Goal: Transaction & Acquisition: Purchase product/service

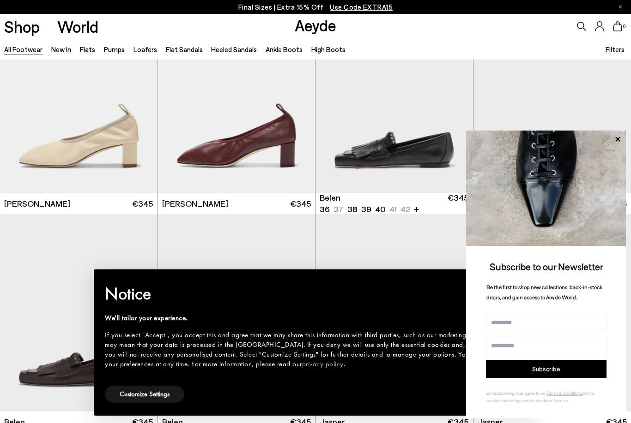
scroll to position [312, 0]
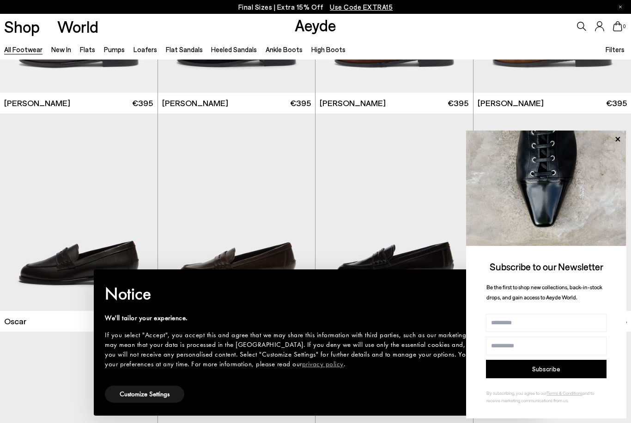
scroll to position [1255, 0]
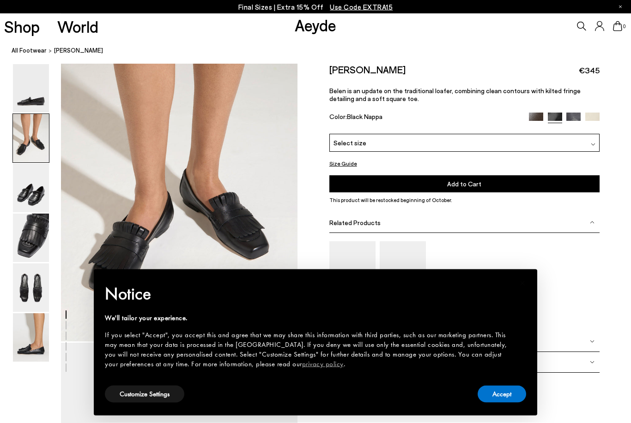
scroll to position [355, 0]
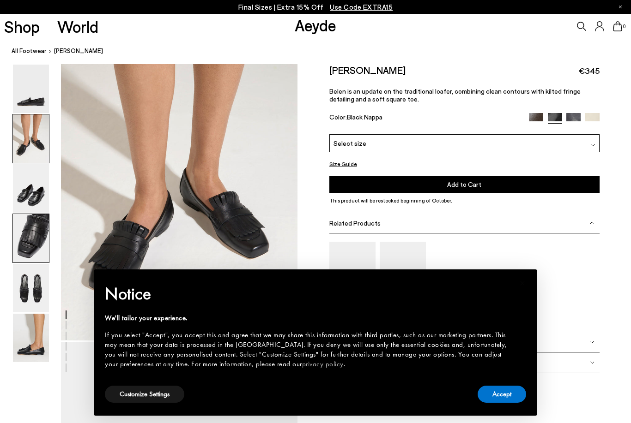
click at [24, 235] on img at bounding box center [31, 238] width 36 height 48
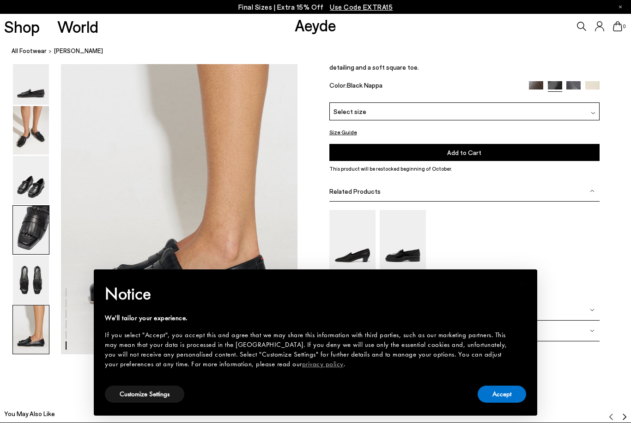
scroll to position [1609, 0]
